Goal: Transaction & Acquisition: Purchase product/service

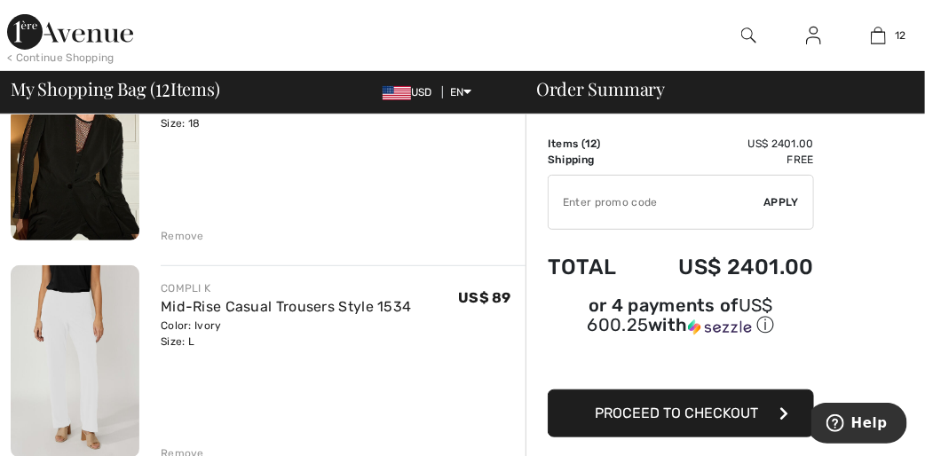
click at [724, 178] on input "TEXT" at bounding box center [657, 202] width 216 height 53
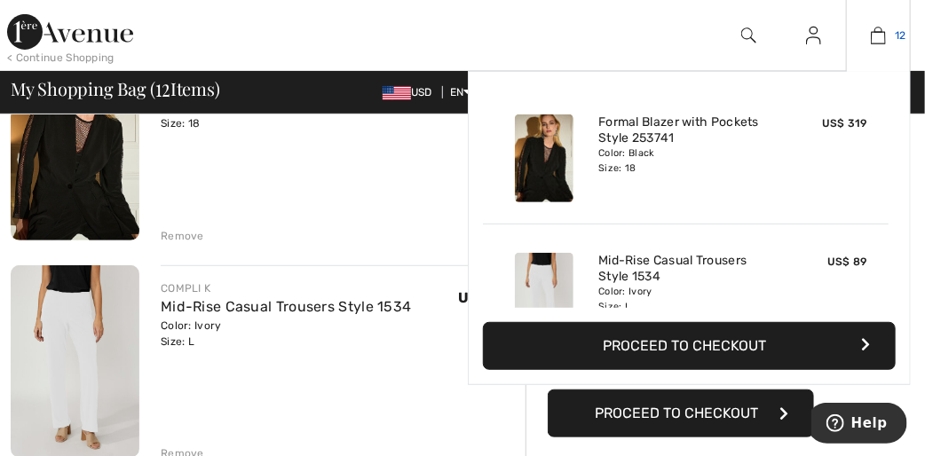
click at [882, 40] on img at bounding box center [878, 35] width 15 height 21
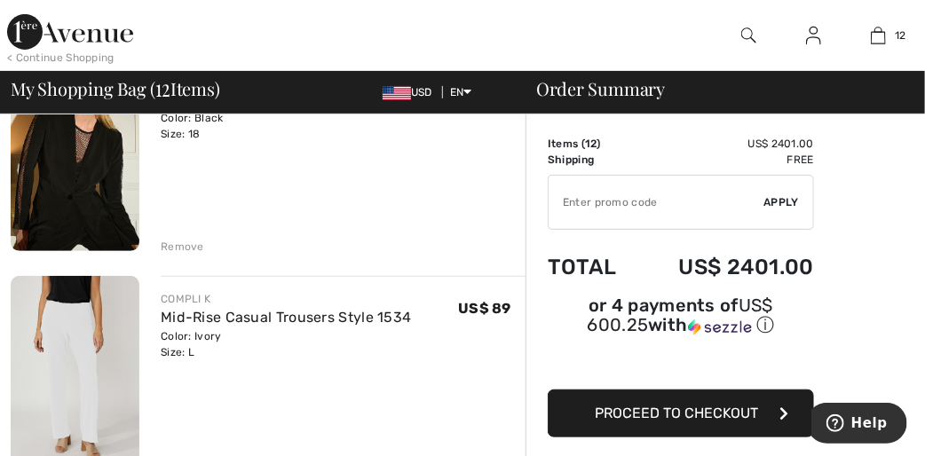
scroll to position [213, 0]
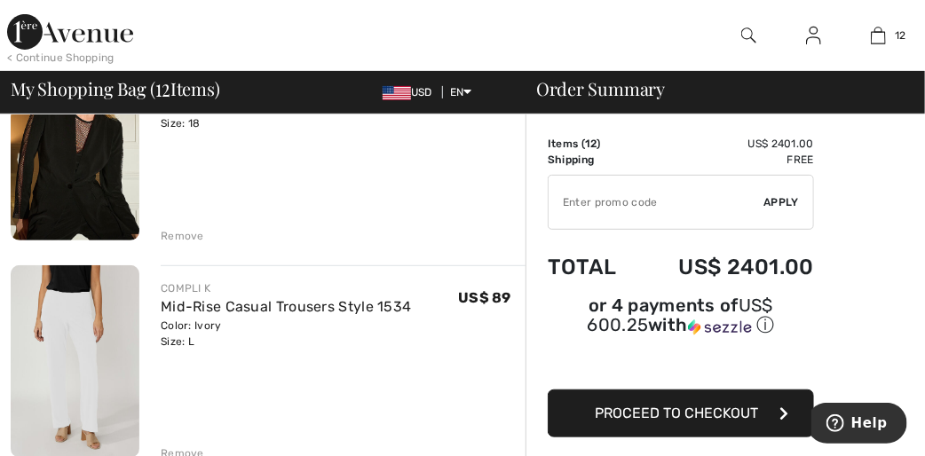
click at [67, 170] on img at bounding box center [75, 144] width 129 height 194
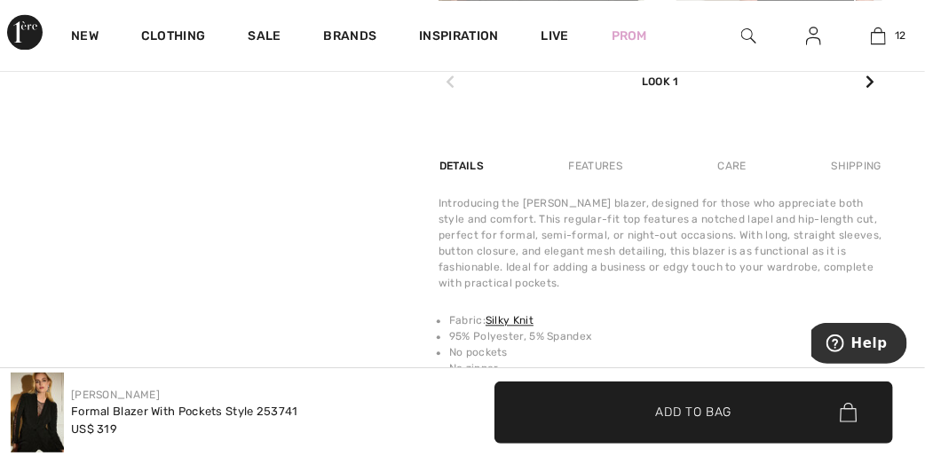
scroll to position [1207, 0]
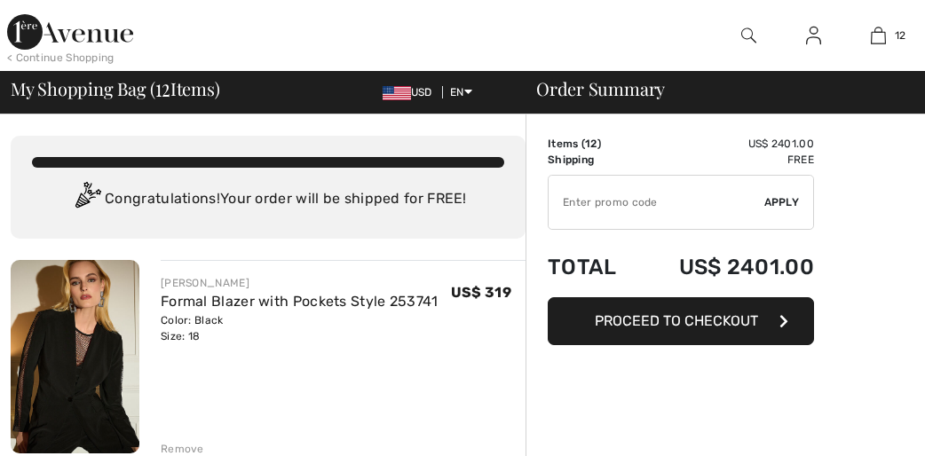
scroll to position [213, 0]
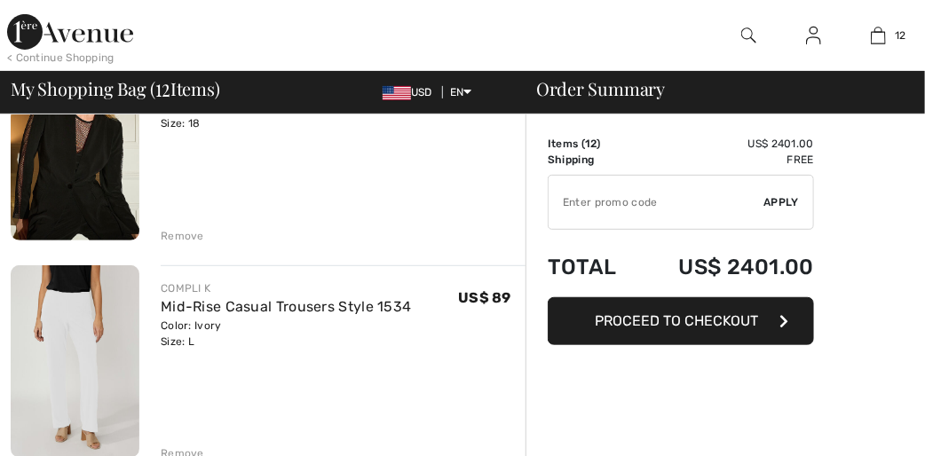
checkbox input "true"
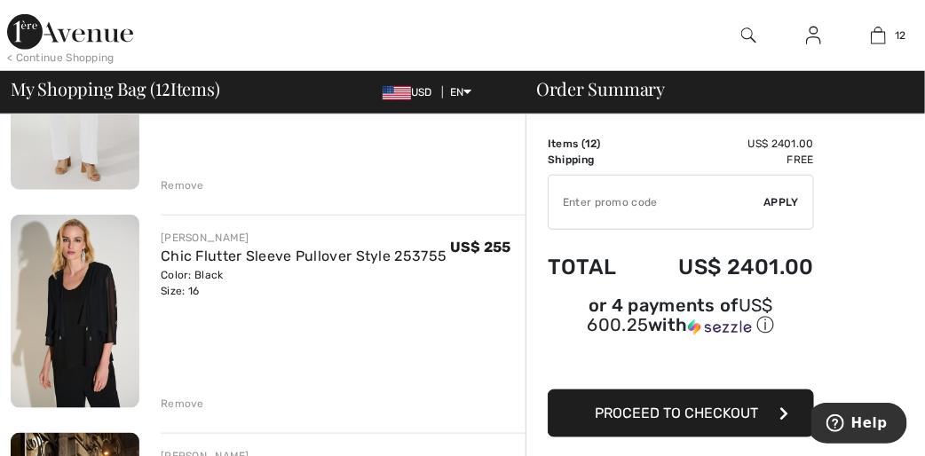
scroll to position [497, 0]
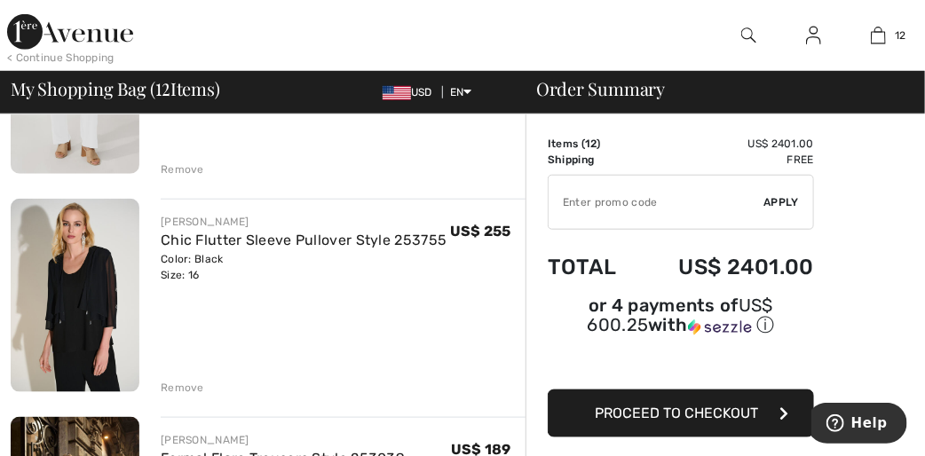
click at [110, 273] on img at bounding box center [75, 296] width 129 height 194
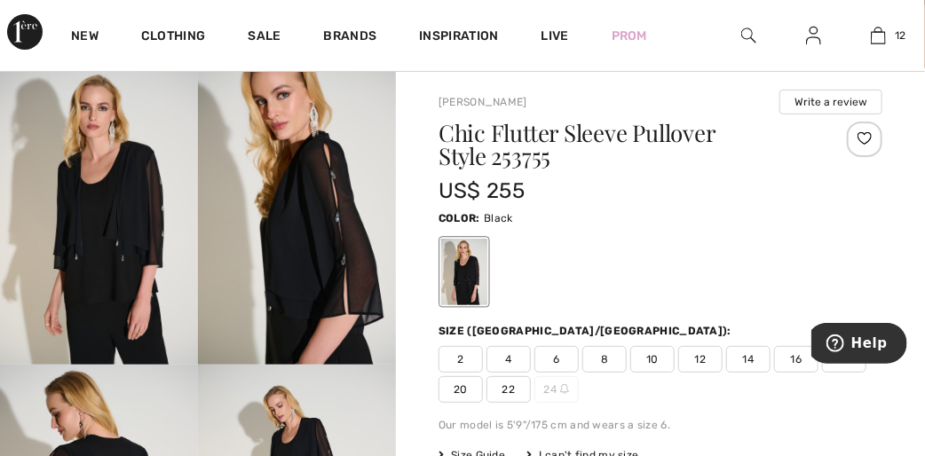
scroll to position [142, 0]
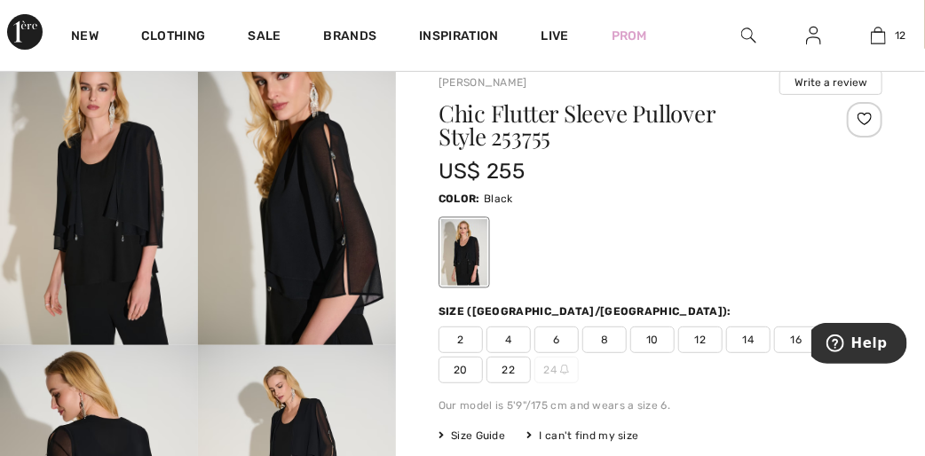
click at [124, 223] on img at bounding box center [99, 197] width 198 height 297
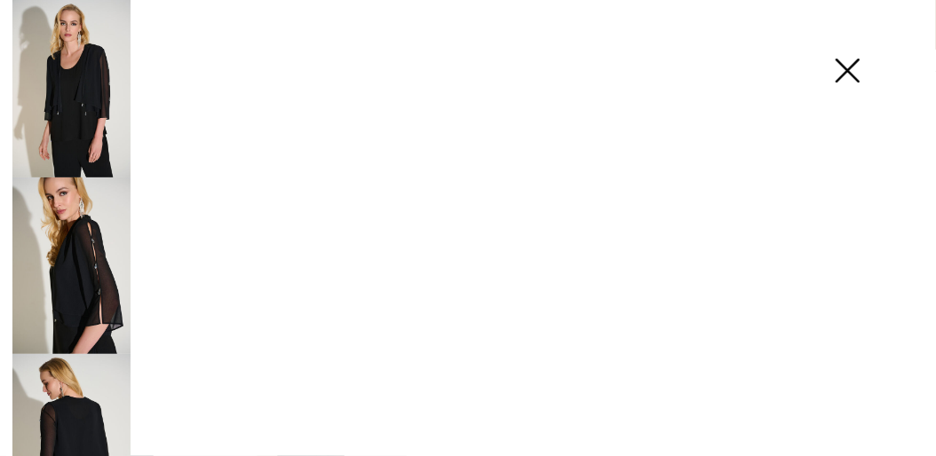
click at [124, 223] on img at bounding box center [101, 202] width 203 height 305
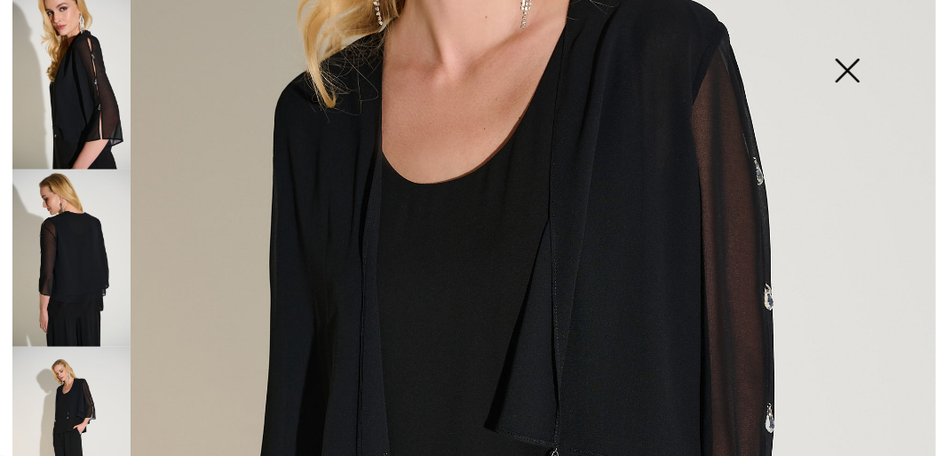
scroll to position [213, 0]
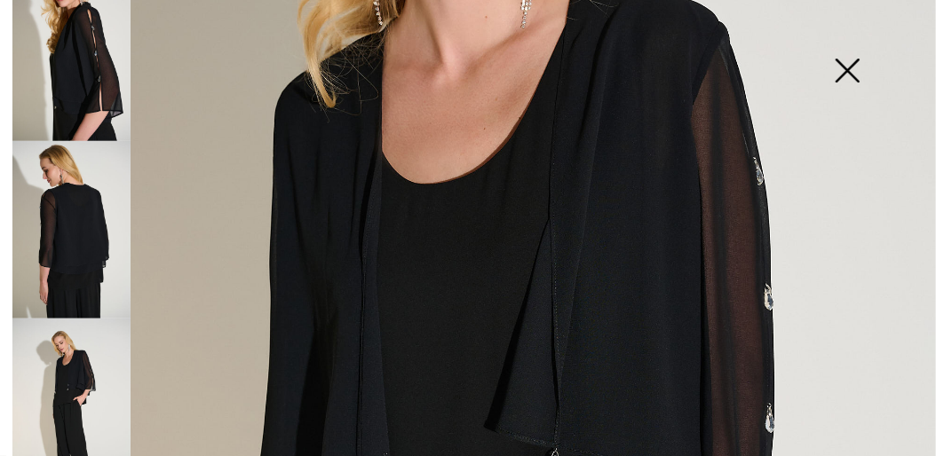
click at [91, 222] on img at bounding box center [71, 230] width 118 height 178
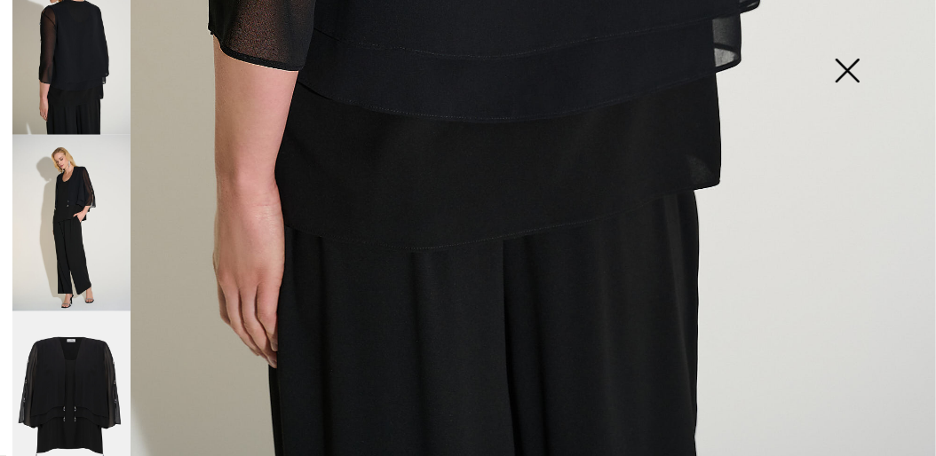
scroll to position [398, 0]
click at [75, 344] on img at bounding box center [71, 400] width 118 height 178
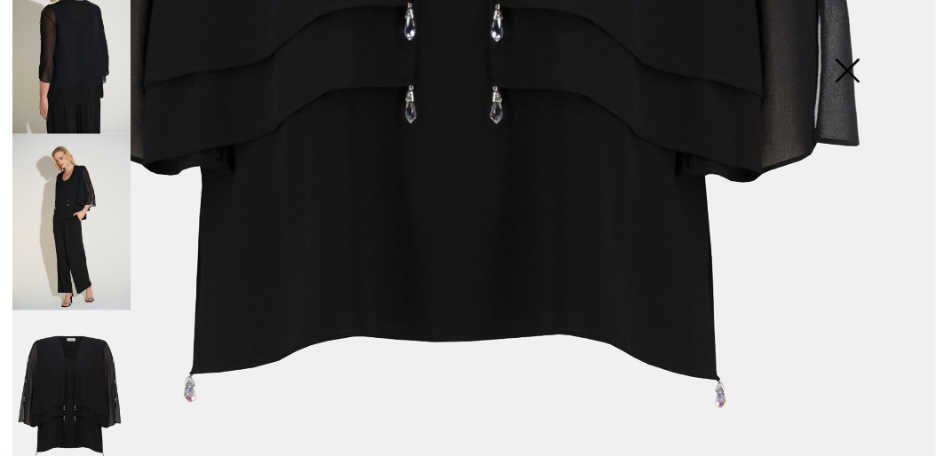
scroll to position [781, 0]
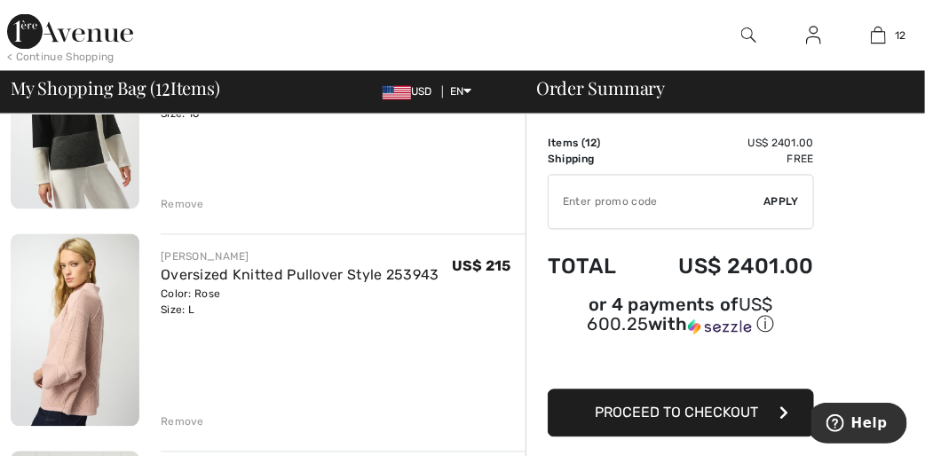
scroll to position [1136, 0]
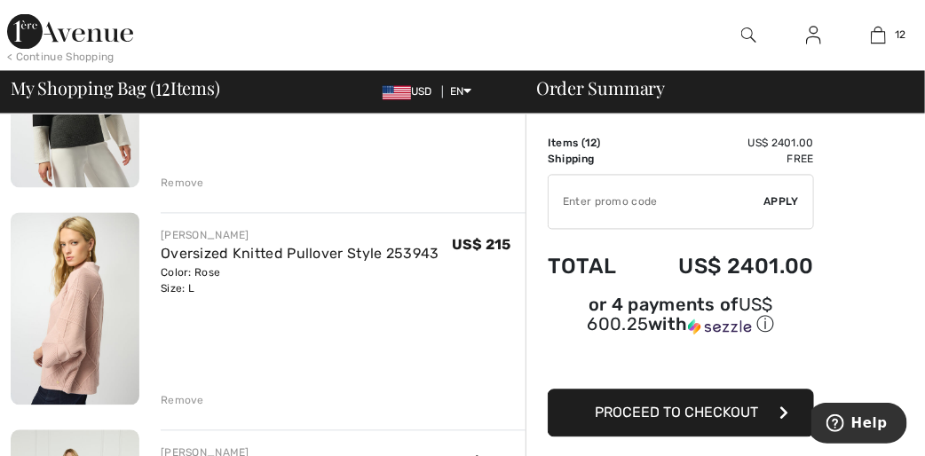
click at [85, 302] on img at bounding box center [75, 309] width 129 height 193
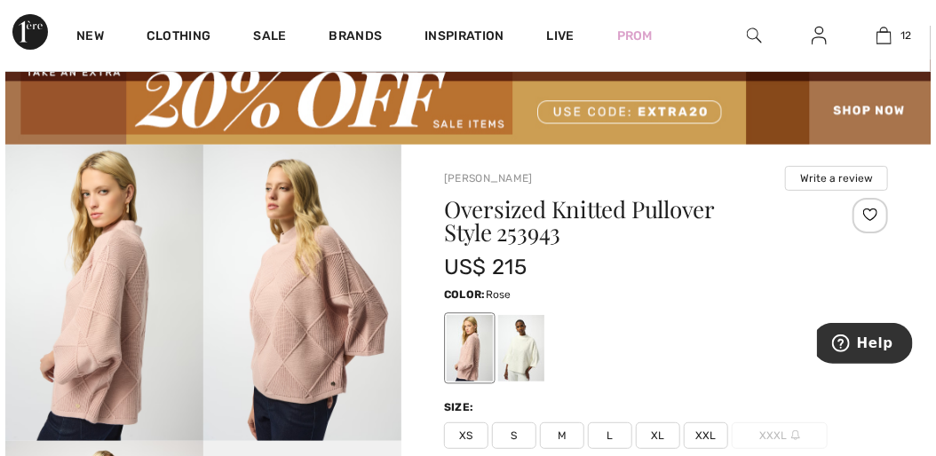
scroll to position [71, 0]
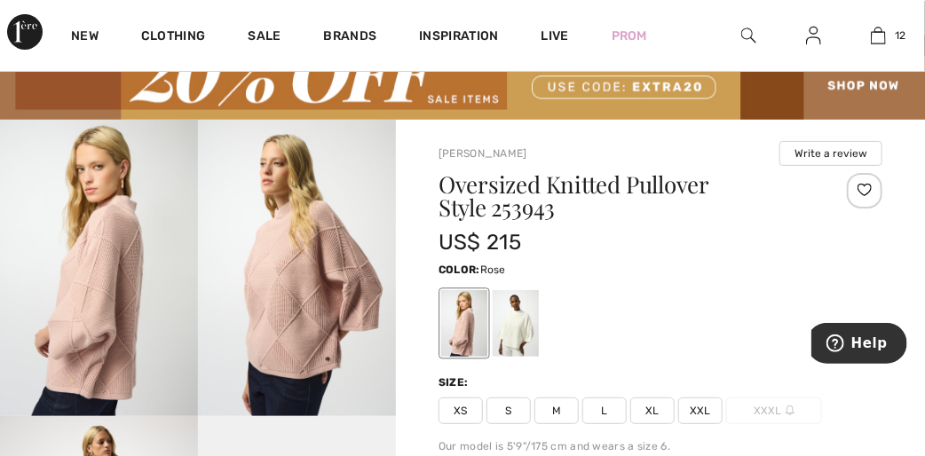
click at [317, 273] on img at bounding box center [297, 268] width 198 height 297
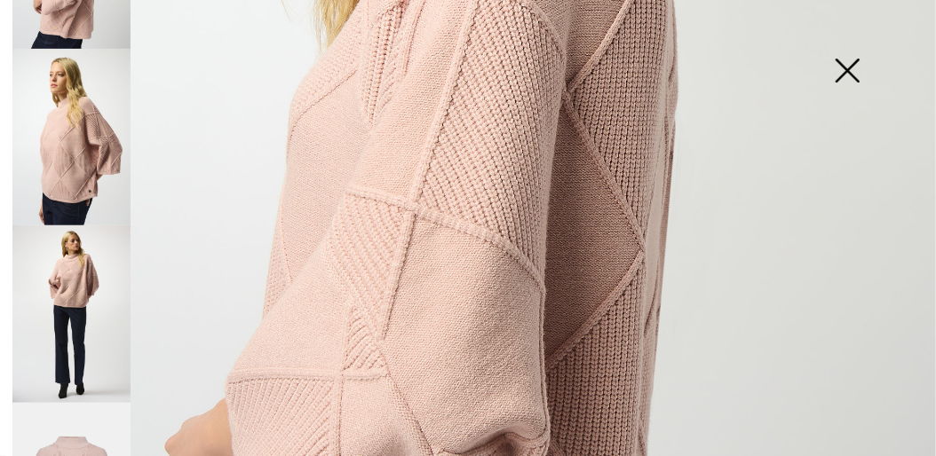
scroll to position [142, 0]
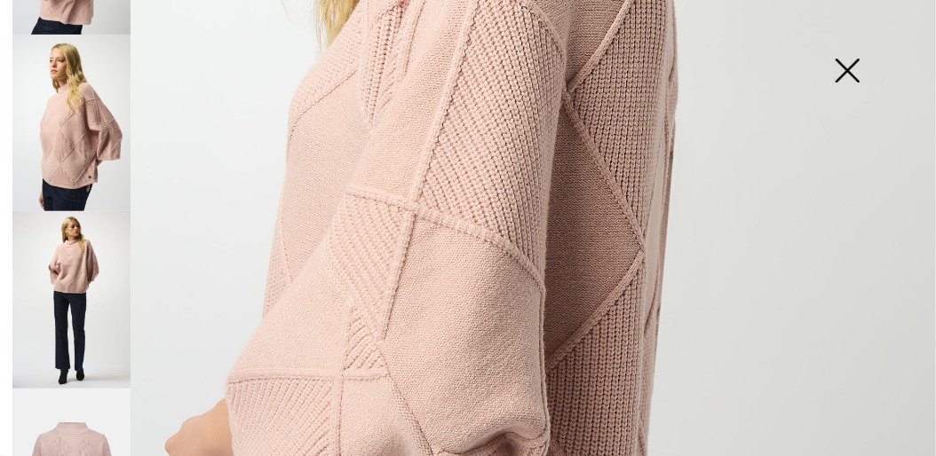
click at [81, 253] on img at bounding box center [71, 299] width 118 height 177
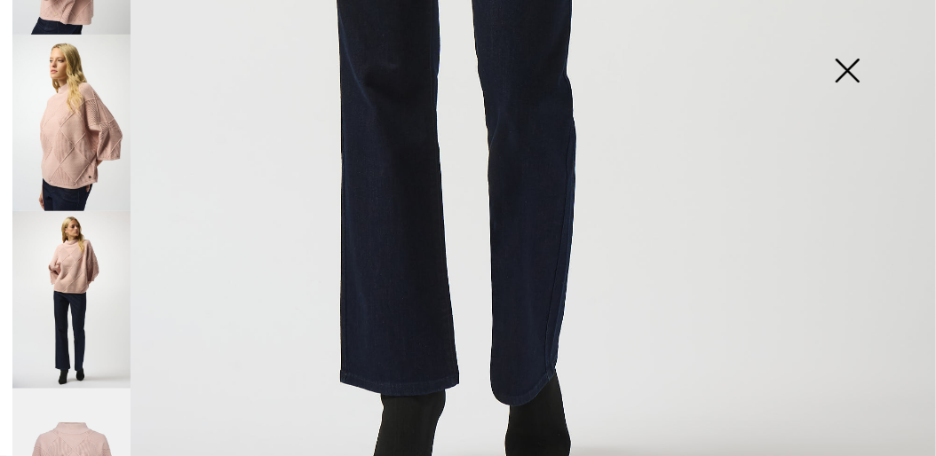
scroll to position [930, 0]
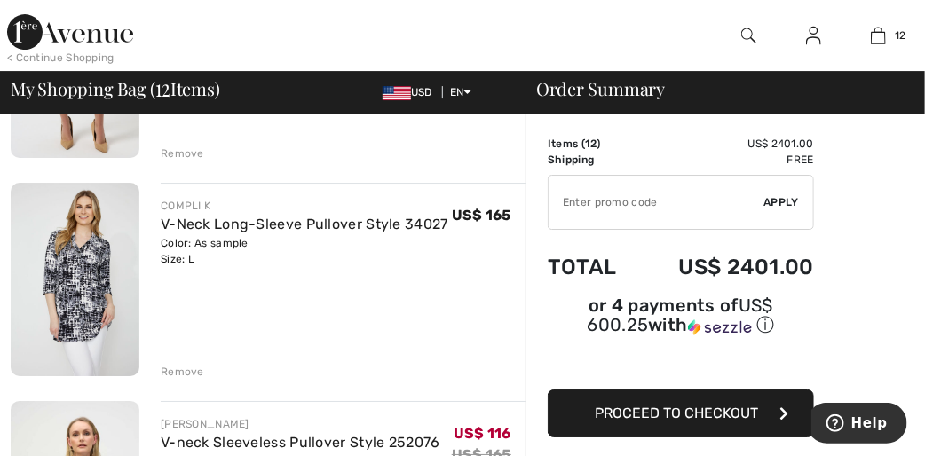
scroll to position [2060, 0]
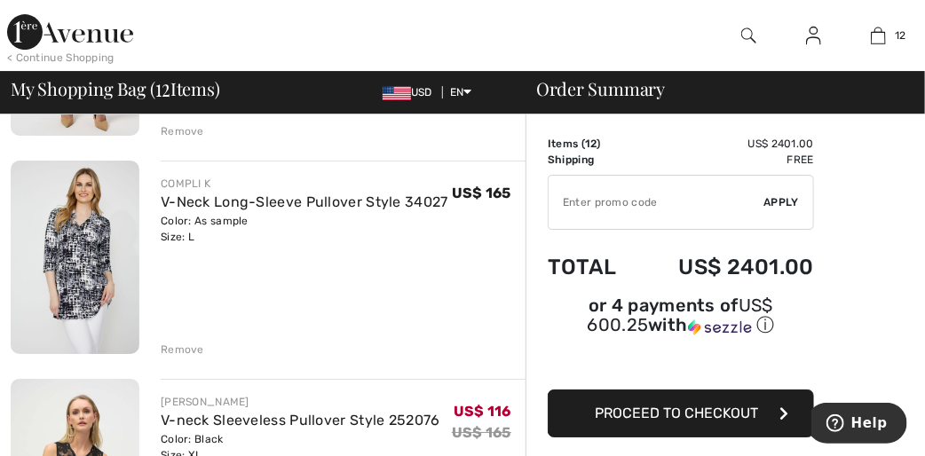
click at [82, 266] on img at bounding box center [75, 258] width 129 height 194
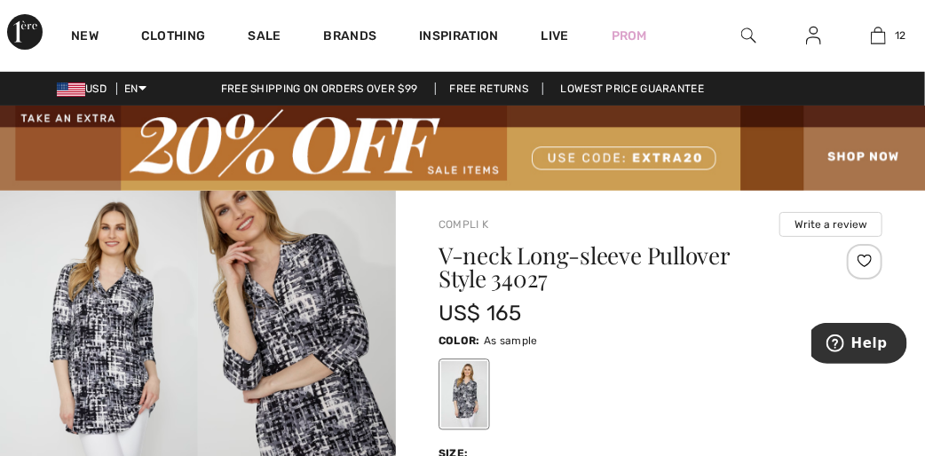
checkbox input "true"
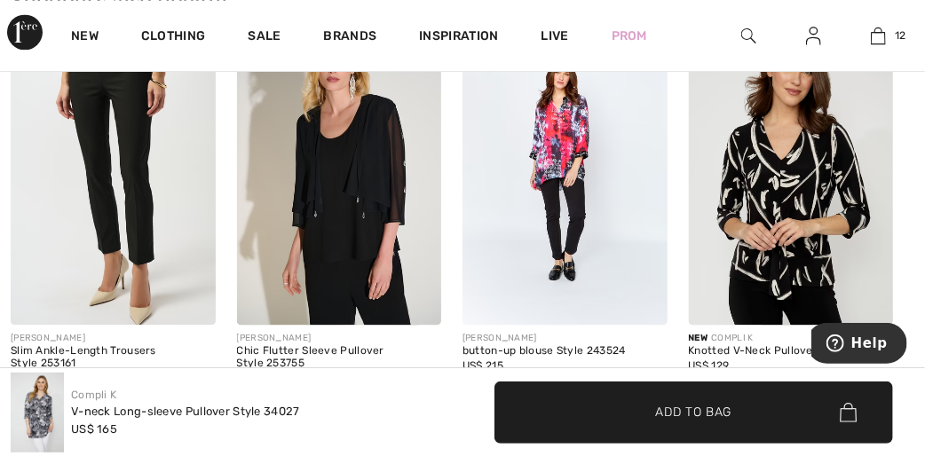
scroll to position [1207, 0]
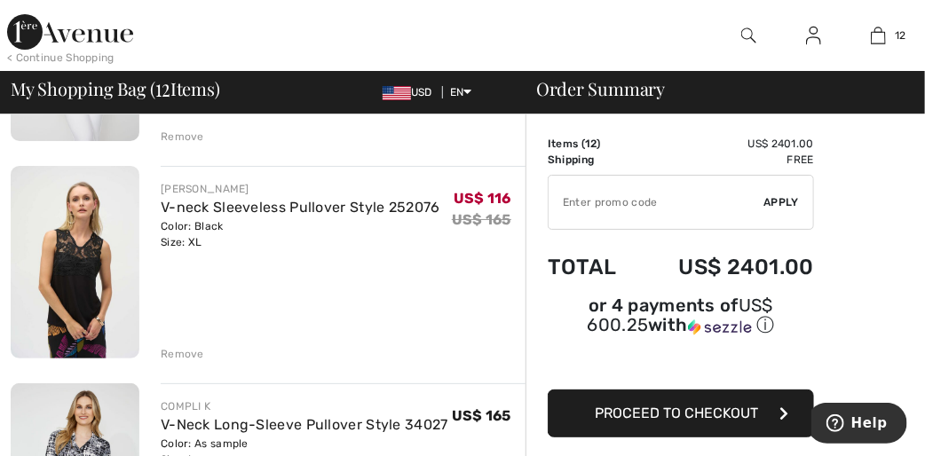
click at [72, 253] on img at bounding box center [75, 262] width 129 height 193
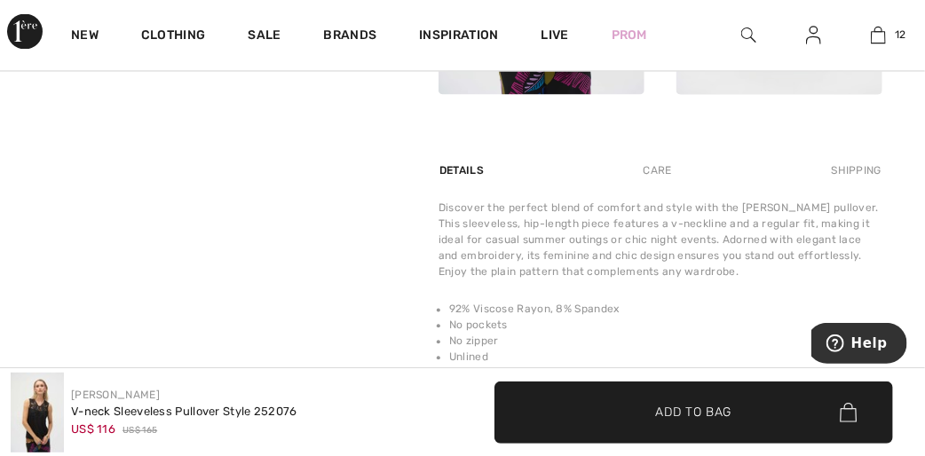
scroll to position [1136, 0]
